Goal: Task Accomplishment & Management: Manage account settings

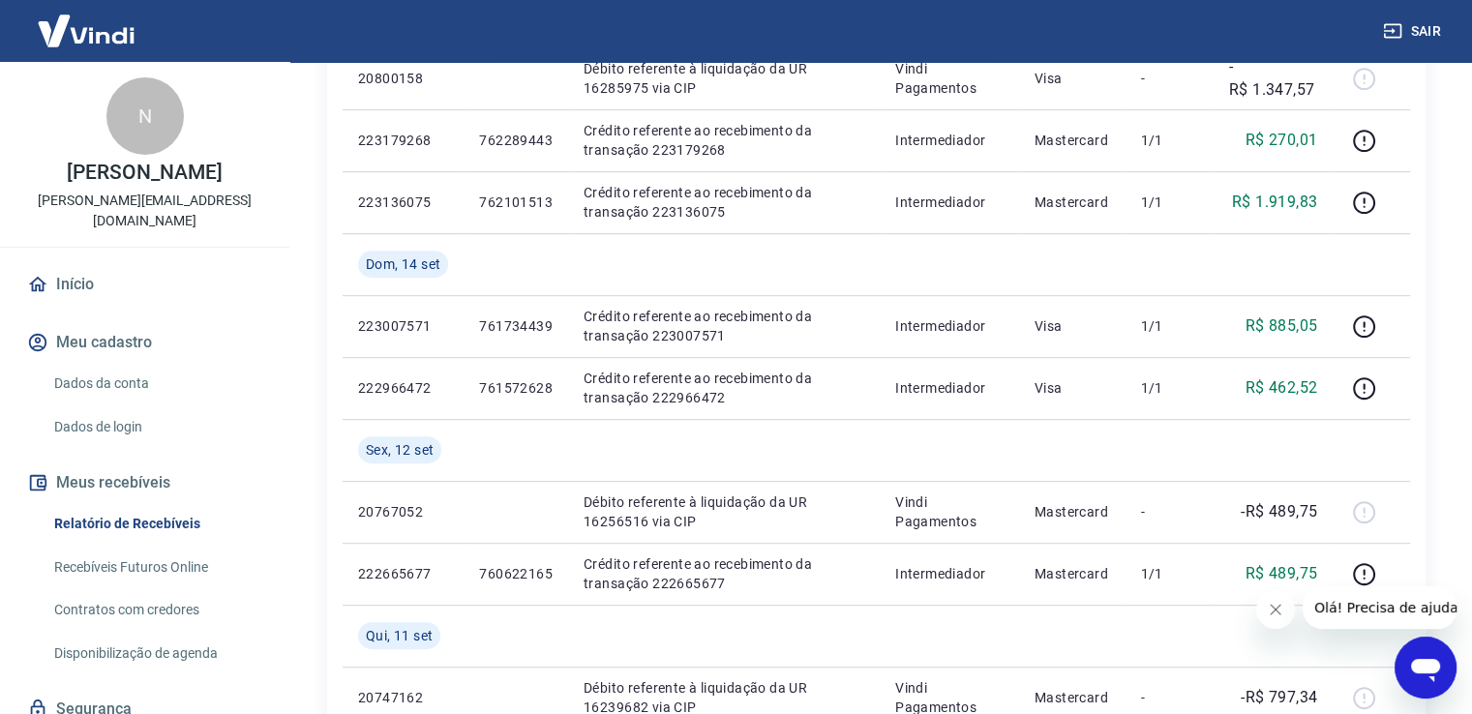
scroll to position [832, 0]
